Goal: Navigation & Orientation: Find specific page/section

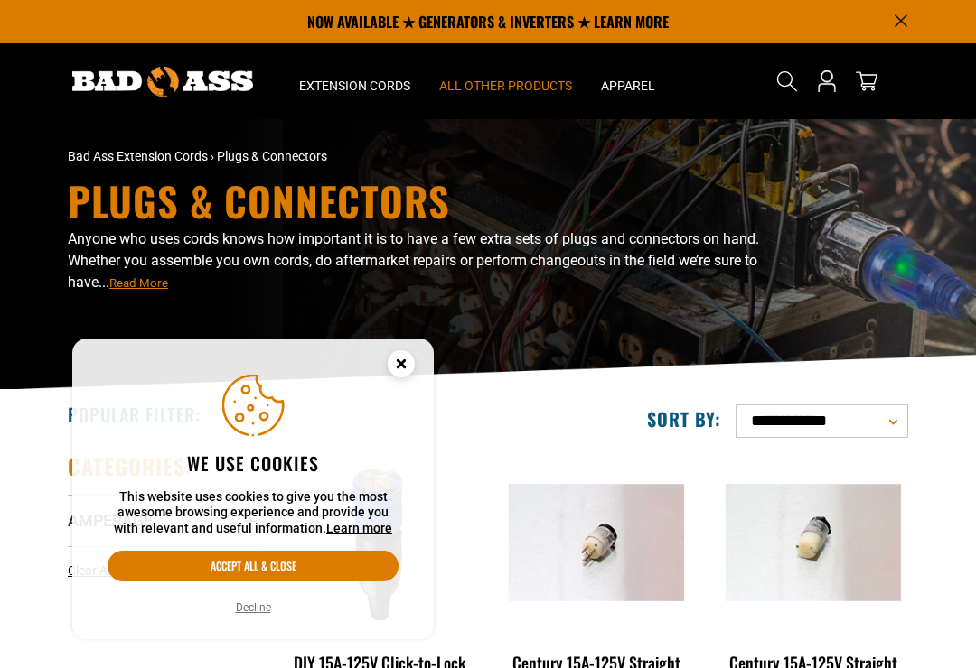
click at [397, 367] on icon "Cookie Consent" at bounding box center [400, 363] width 6 height 6
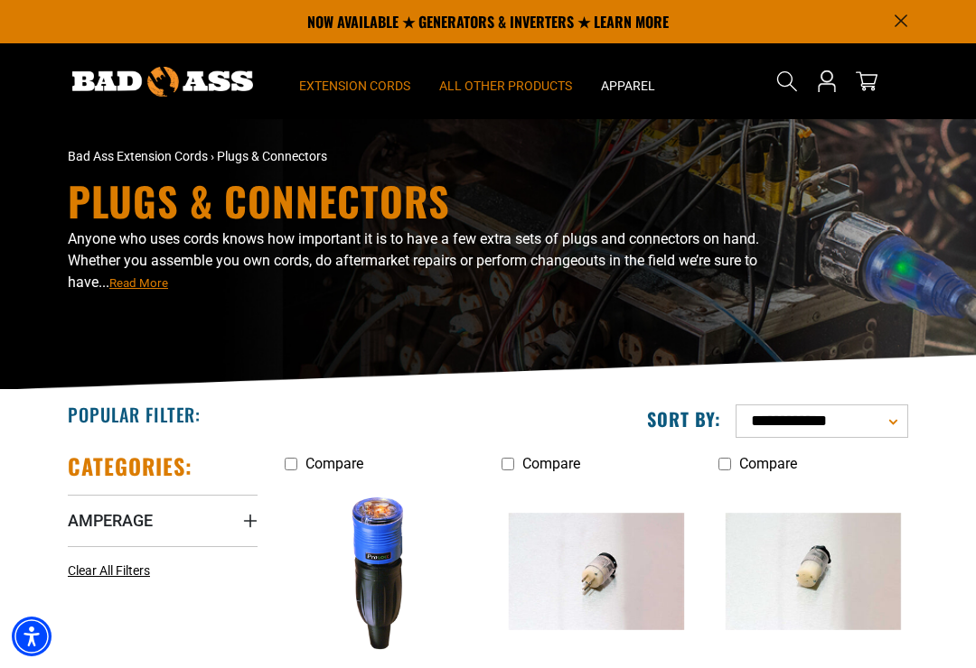
click at [323, 82] on span "Extension Cords" at bounding box center [354, 86] width 111 height 16
click at [468, 87] on span "All Other Products" at bounding box center [505, 86] width 133 height 16
click at [471, 79] on span "All Other Products" at bounding box center [505, 86] width 133 height 16
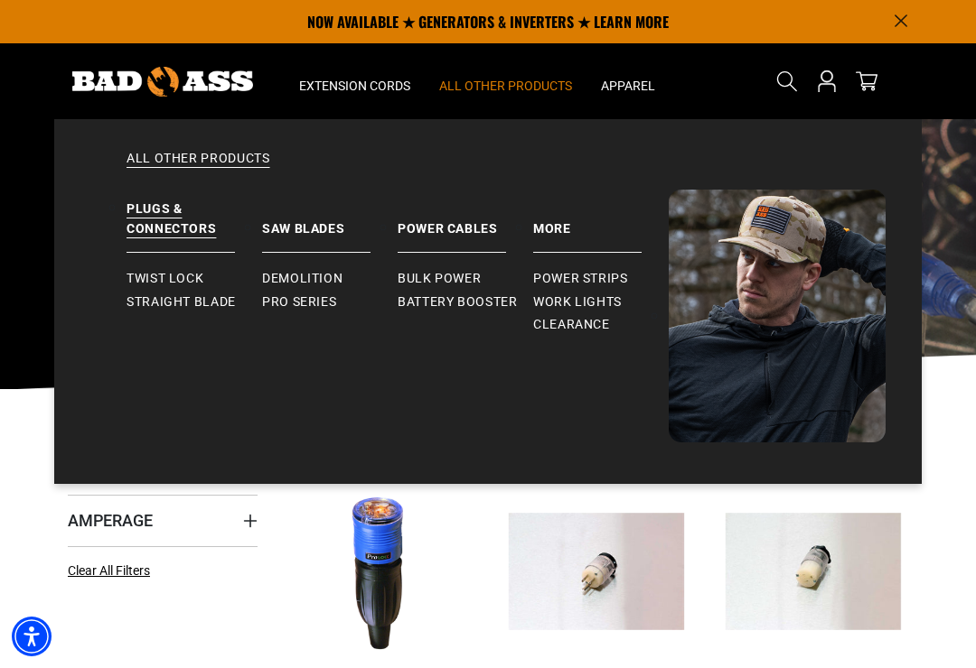
click at [555, 283] on span "Power Strips" at bounding box center [580, 279] width 95 height 16
click at [399, 276] on span "Bulk Power" at bounding box center [438, 279] width 83 height 16
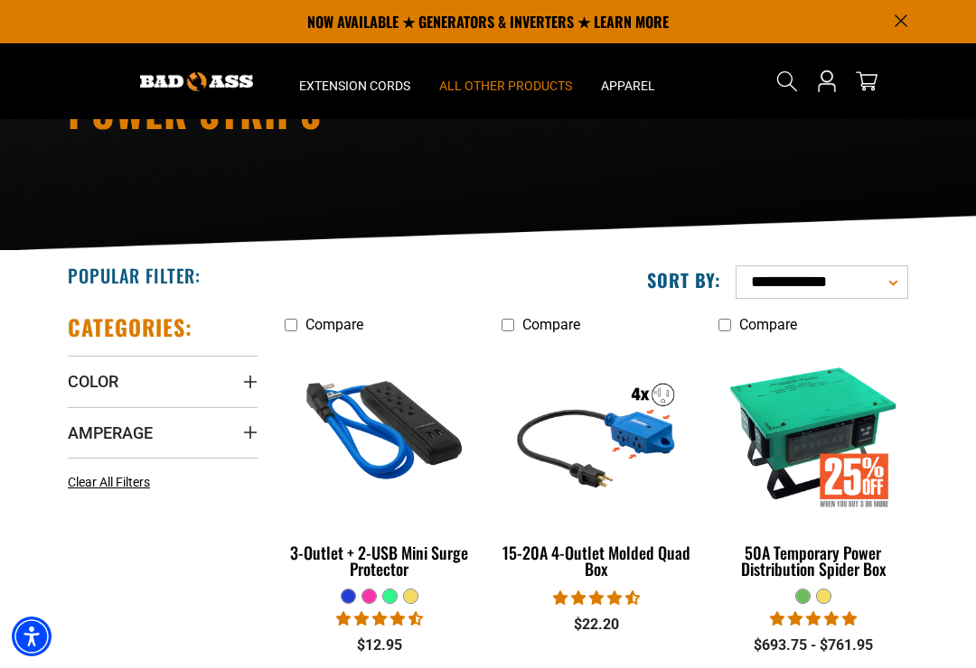
scroll to position [114, 0]
